Goal: Navigation & Orientation: Find specific page/section

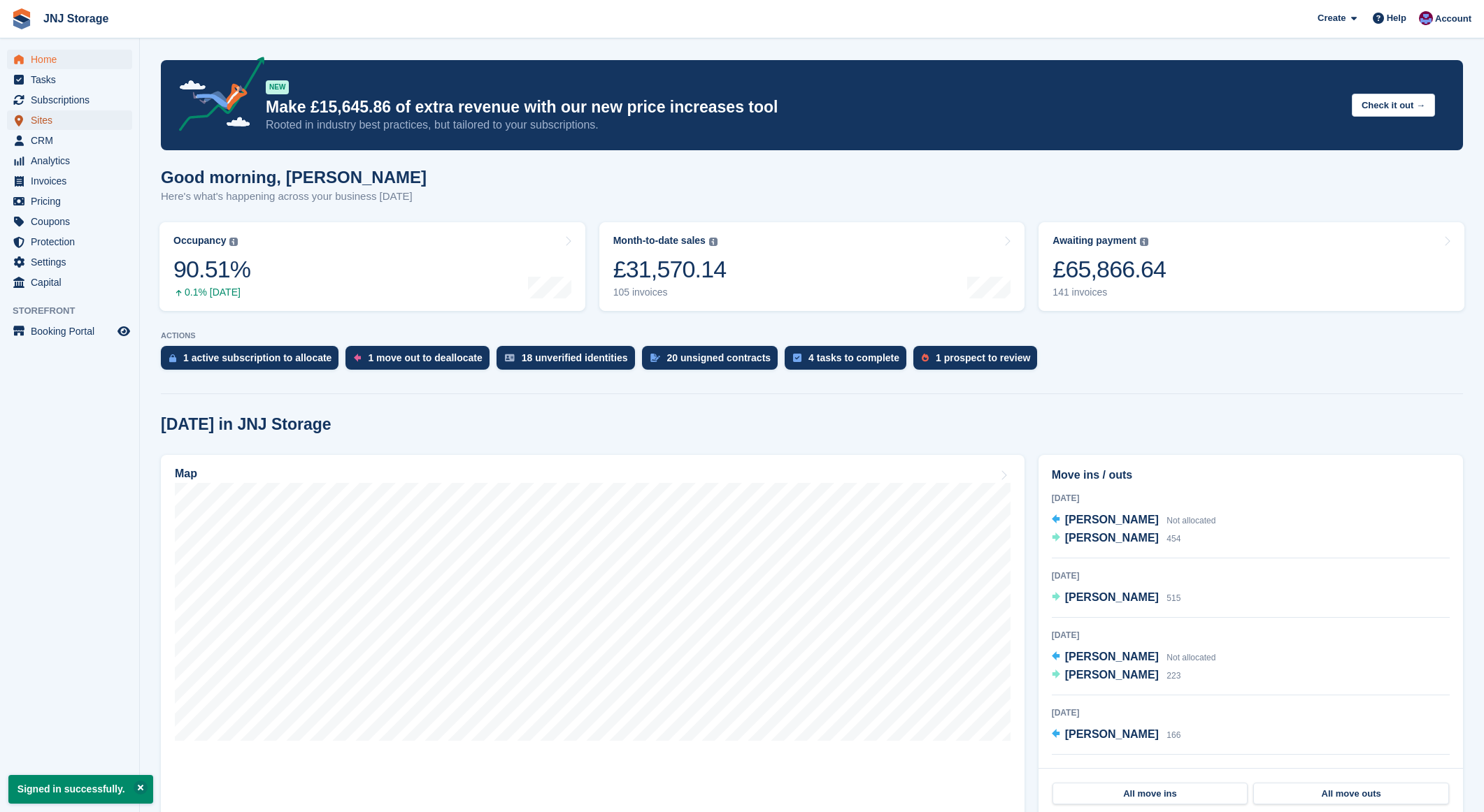
click at [52, 121] on span "Sites" at bounding box center [72, 120] width 83 height 19
click at [58, 117] on span "Sites" at bounding box center [72, 120] width 83 height 19
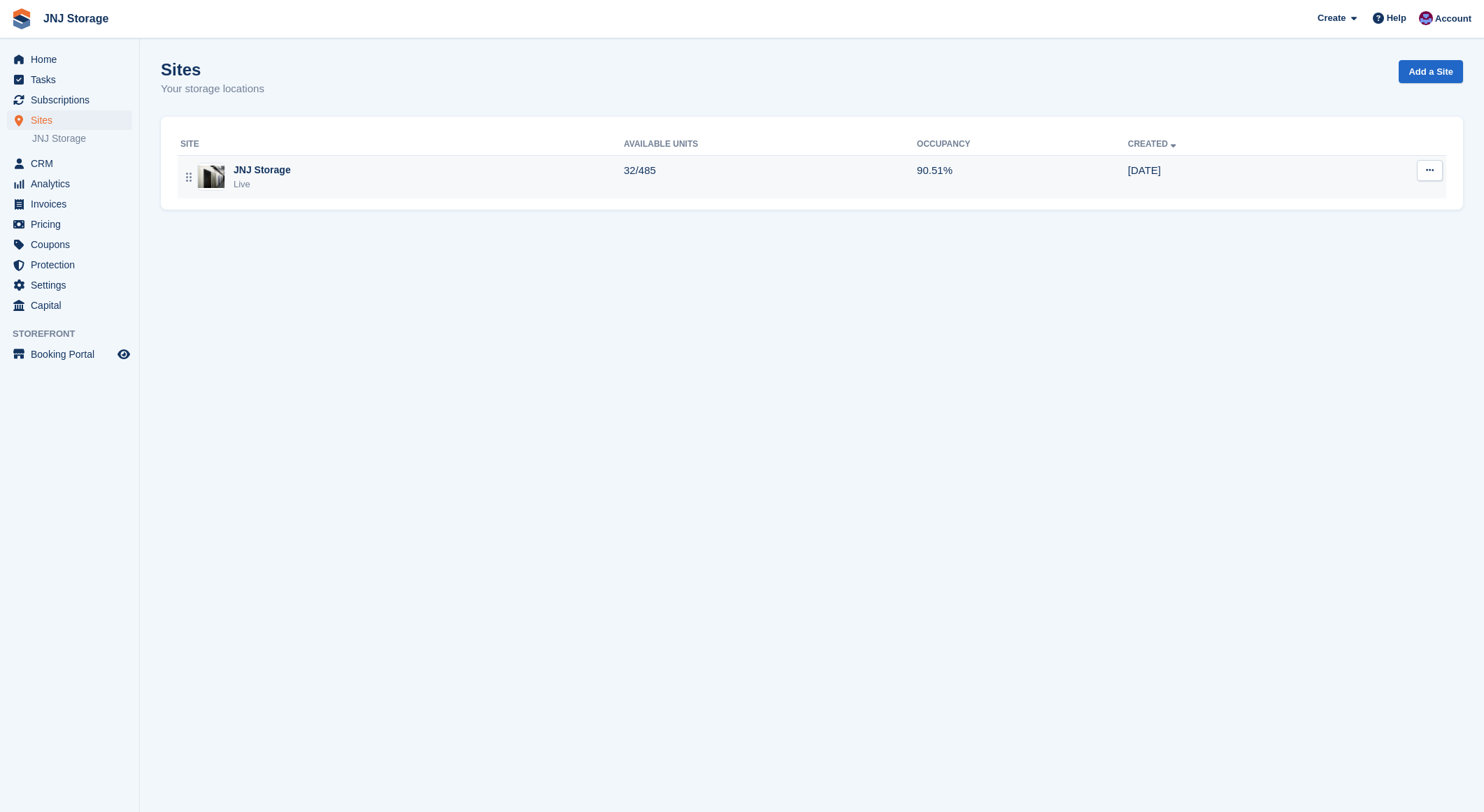
click at [342, 174] on div "JNJ Storage Live" at bounding box center [402, 177] width 443 height 29
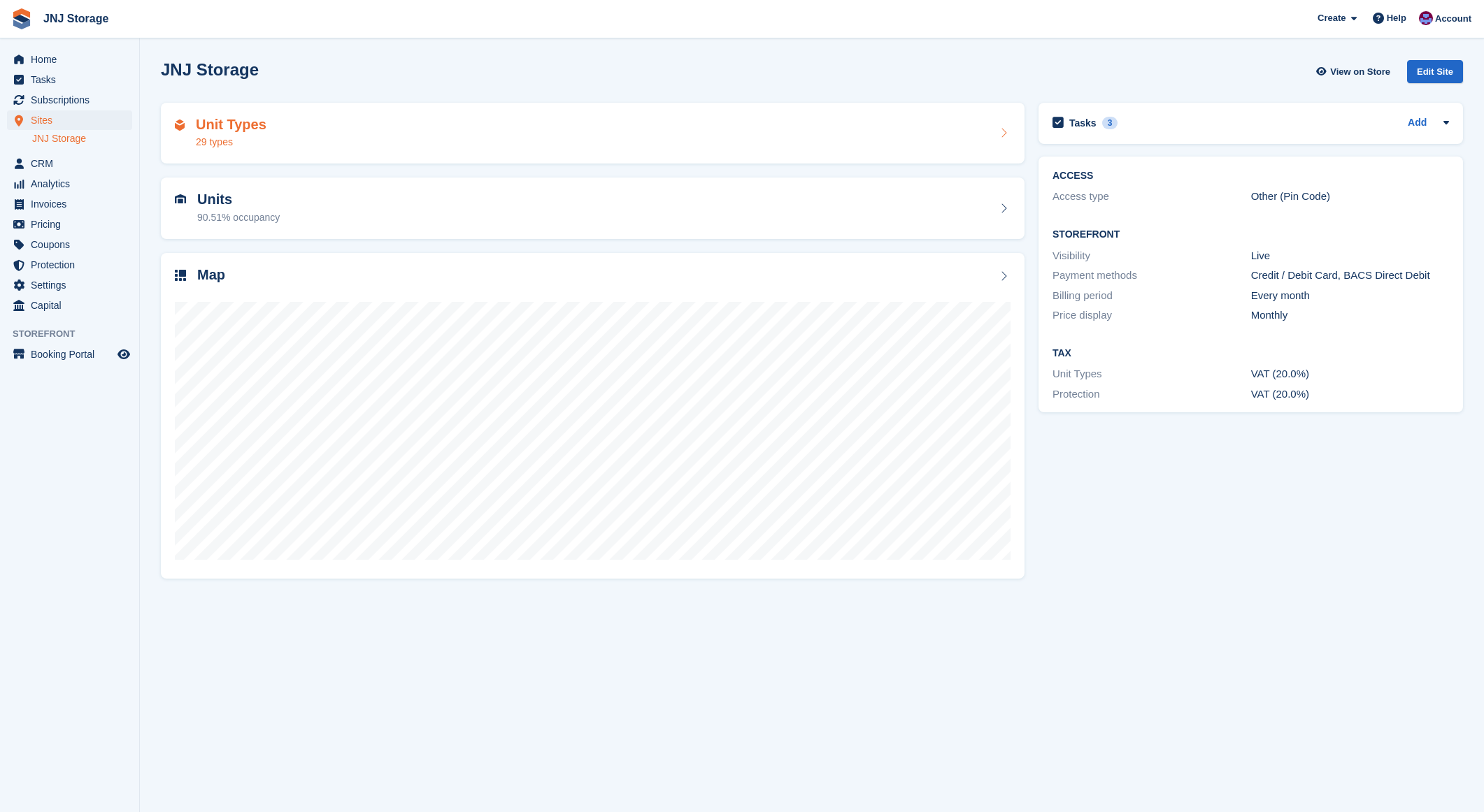
click at [237, 123] on h2 "Unit Types" at bounding box center [231, 124] width 70 height 16
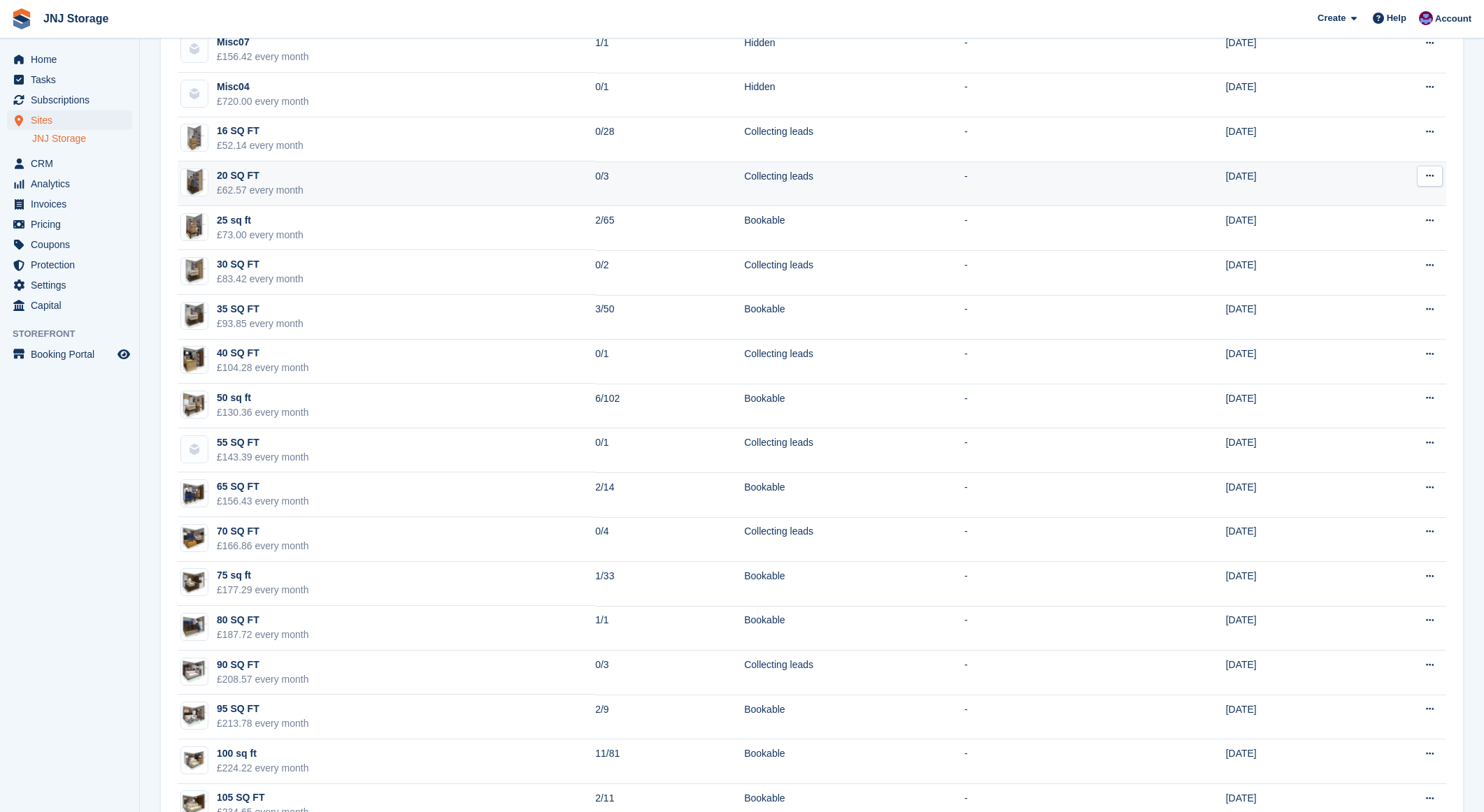
scroll to position [443, 0]
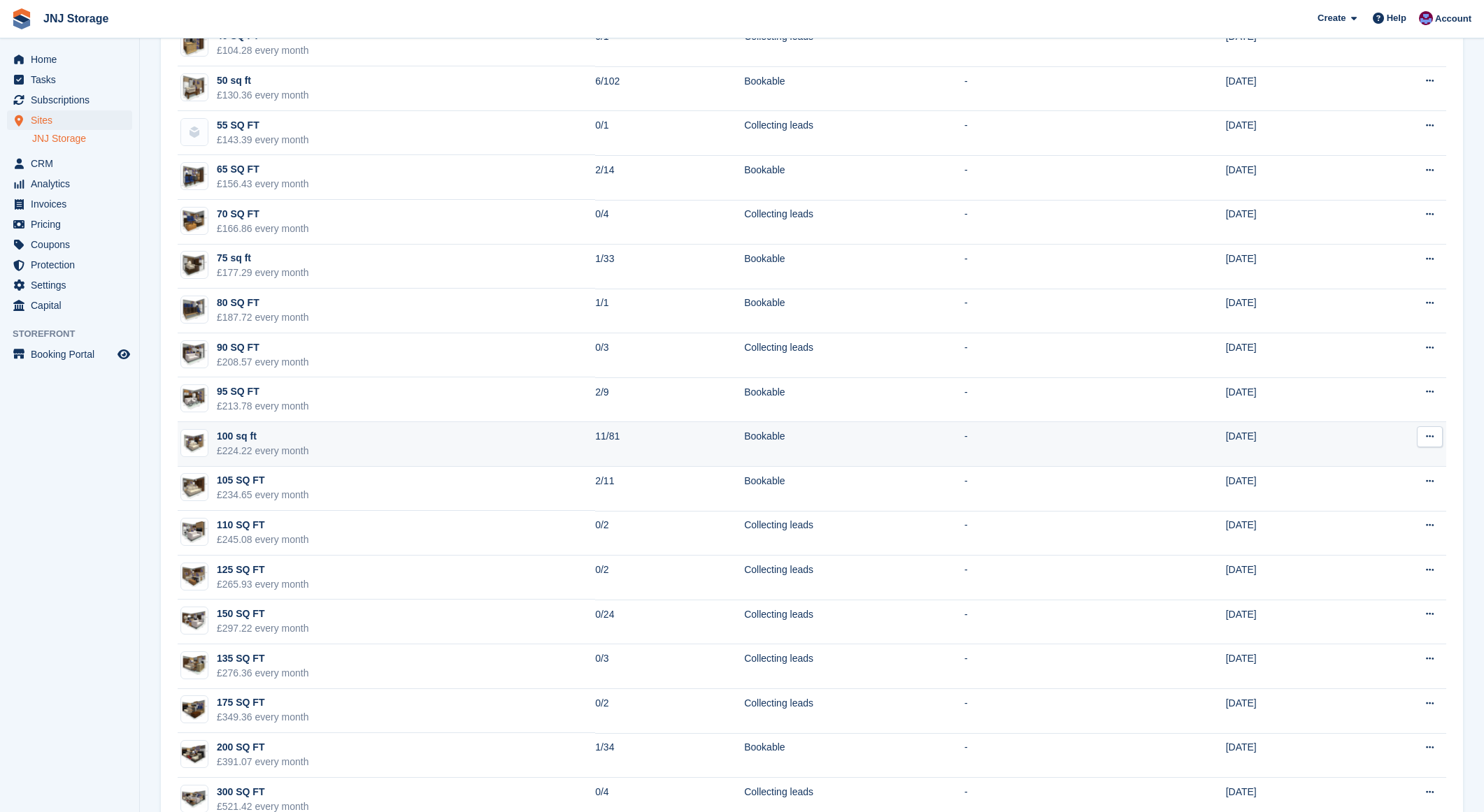
click at [377, 440] on td "100 sq ft £224.22 every month" at bounding box center [386, 444] width 417 height 44
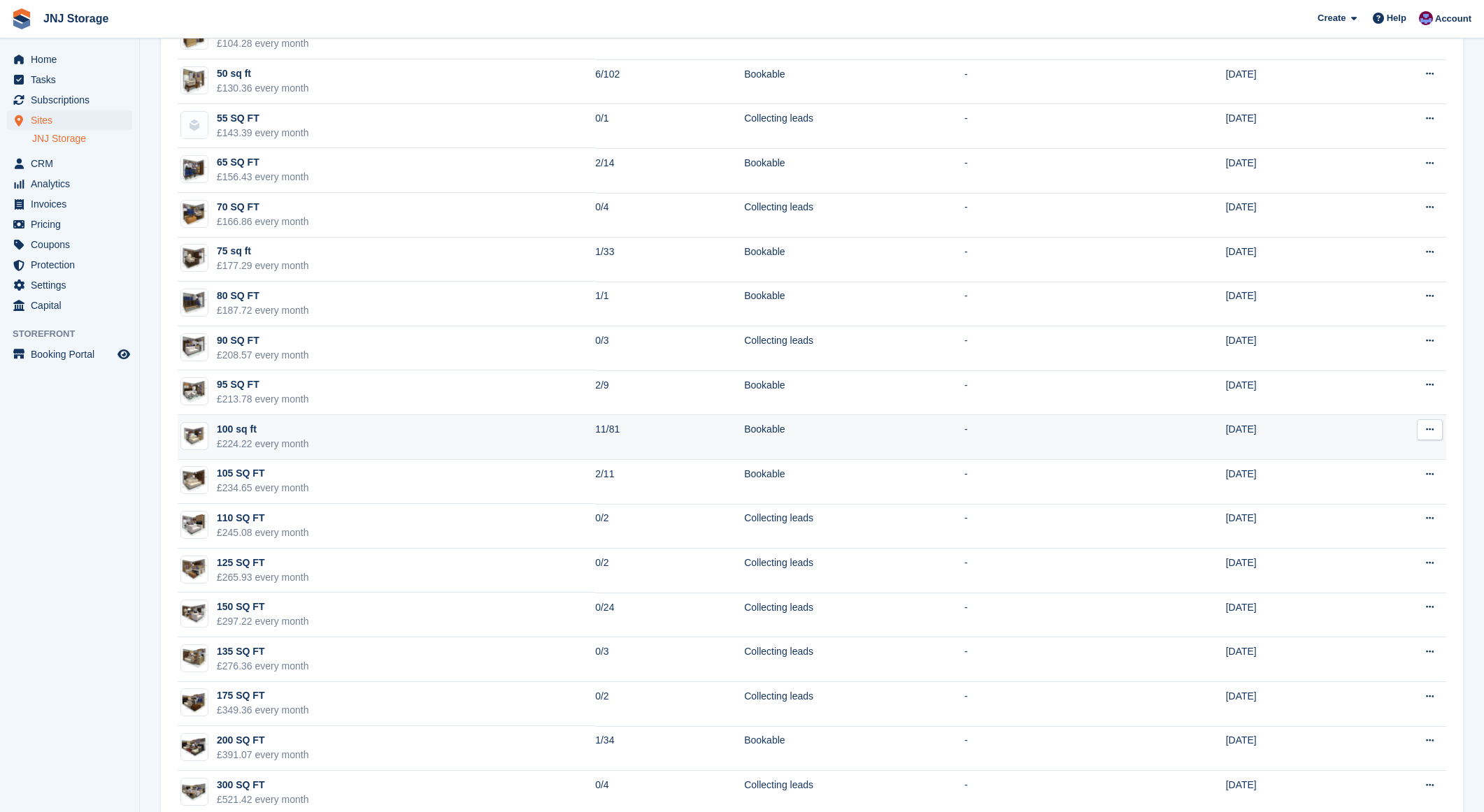
click at [380, 438] on td "100 sq ft £224.22 every month" at bounding box center [386, 438] width 417 height 44
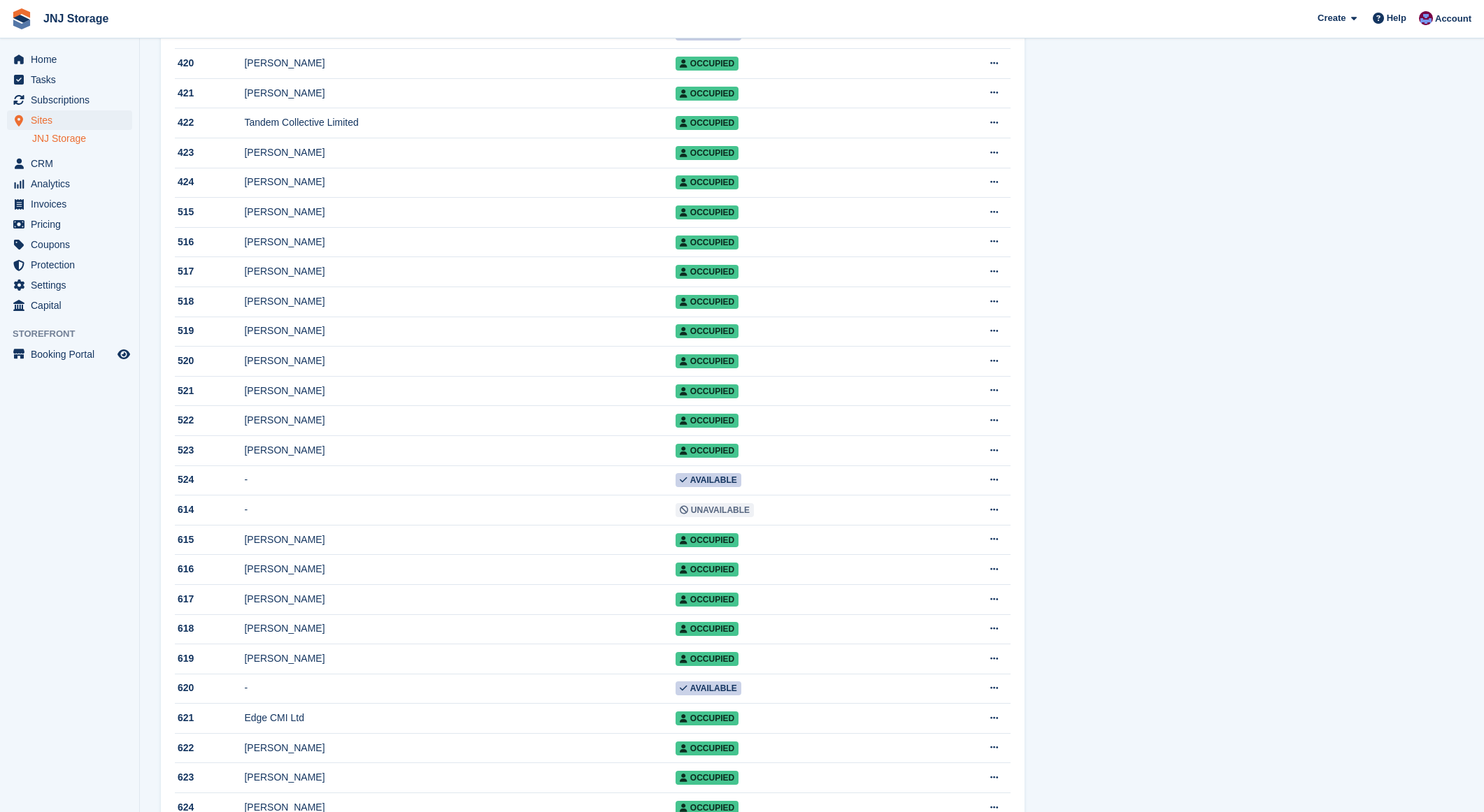
scroll to position [1795, 0]
